Goal: Check status: Check status

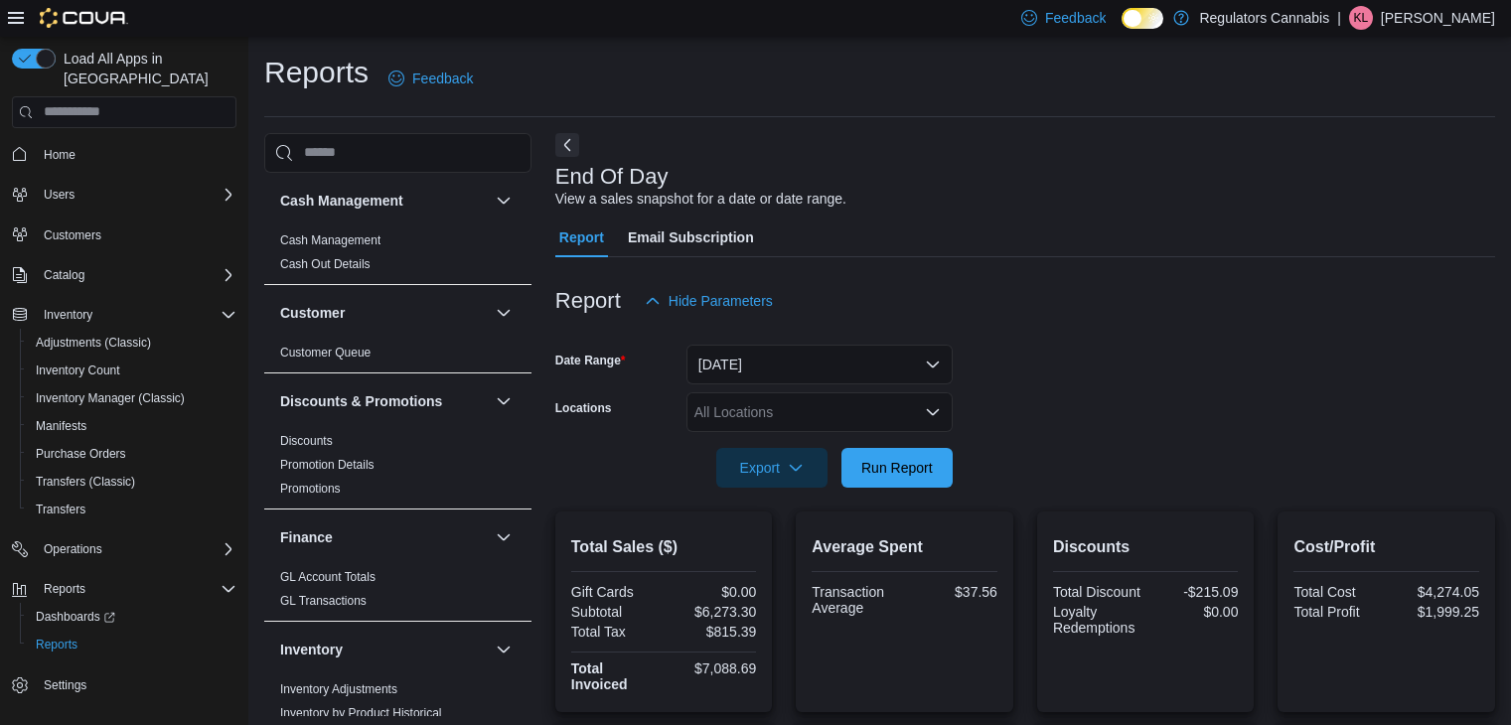
scroll to position [106, 0]
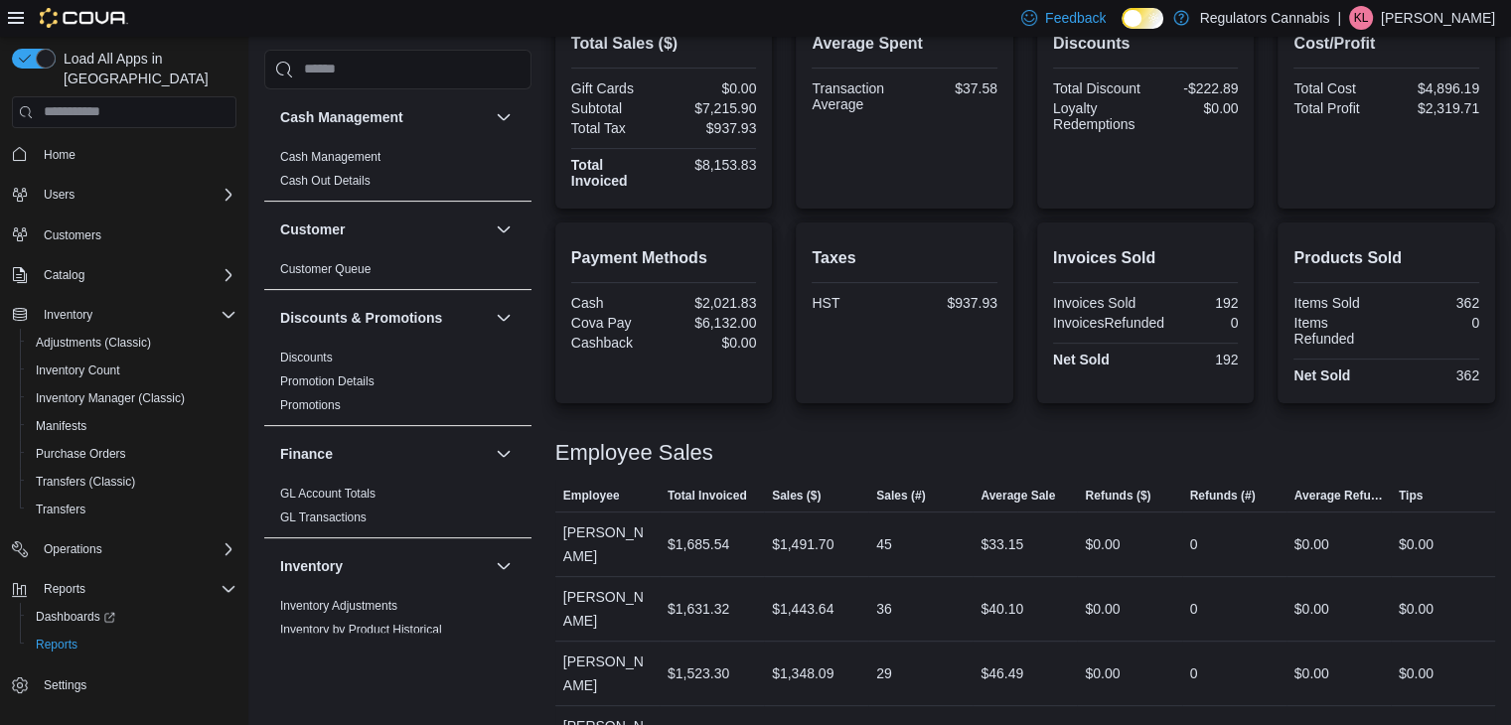
scroll to position [702, 0]
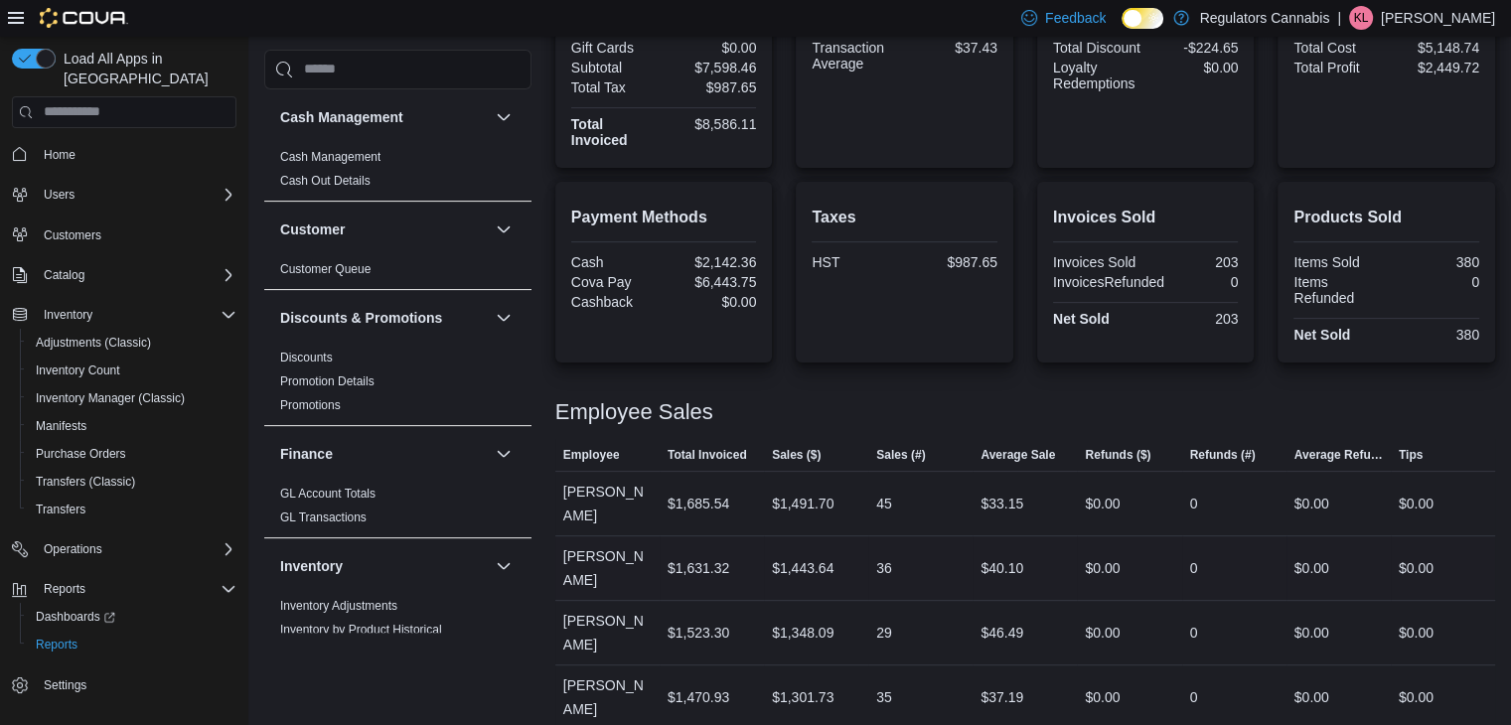
scroll to position [702, 0]
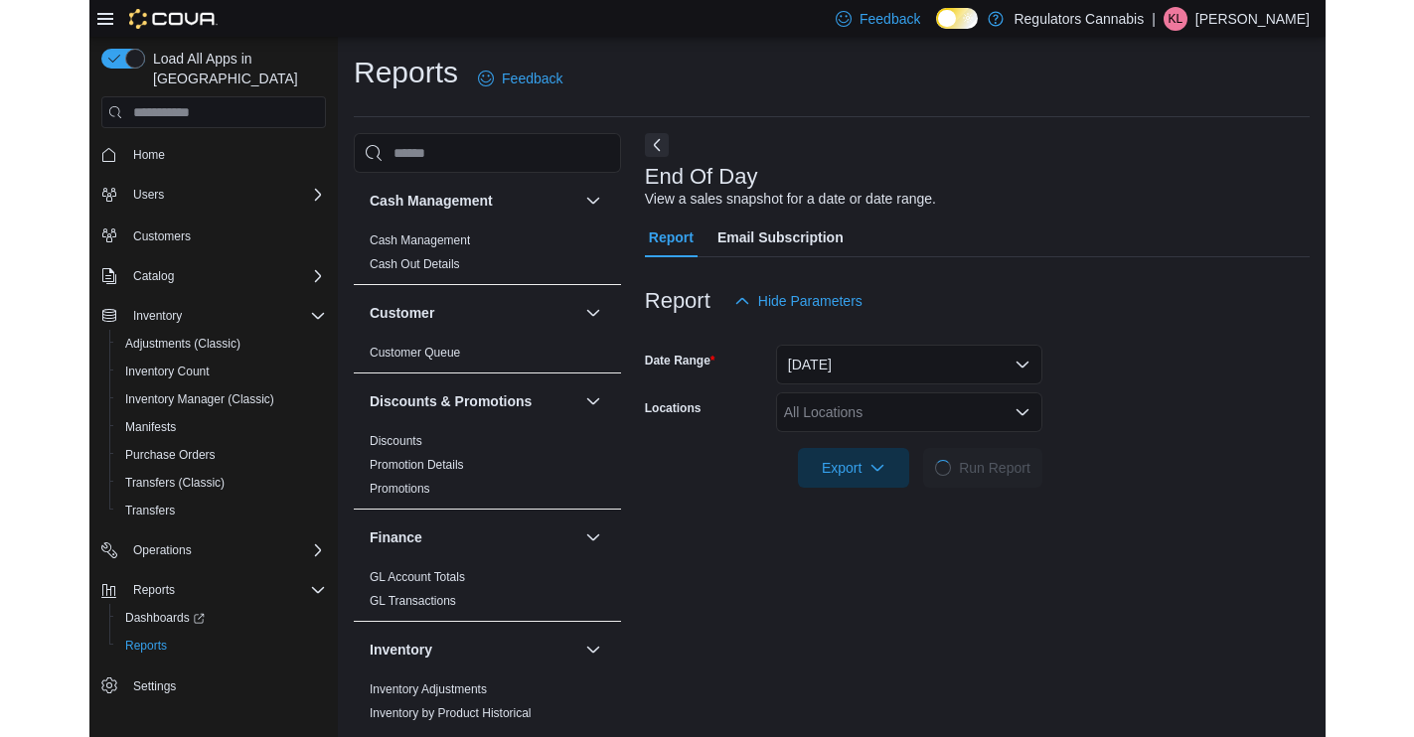
scroll to position [4, 0]
